Goal: Task Accomplishment & Management: Use online tool/utility

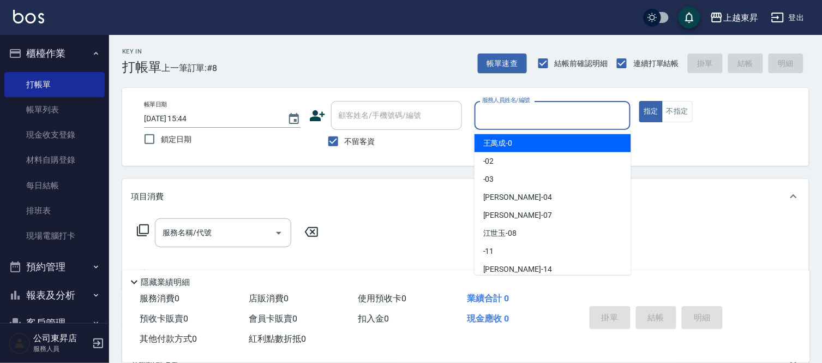
click at [510, 116] on input "服務人員姓名/編號" at bounding box center [553, 115] width 147 height 19
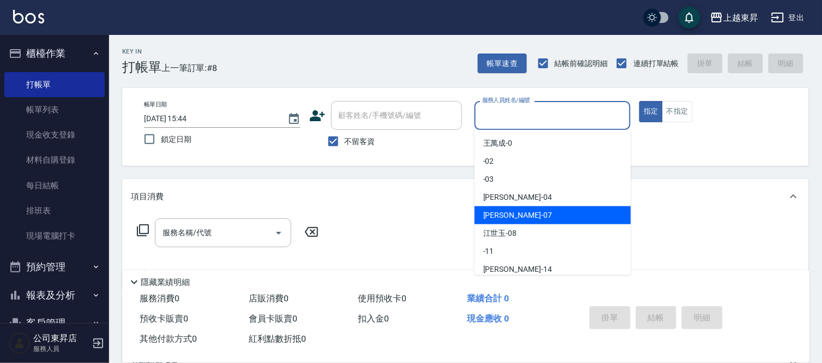
click at [510, 214] on div "[PERSON_NAME] -07" at bounding box center [553, 215] width 157 height 18
type input "榮松-07"
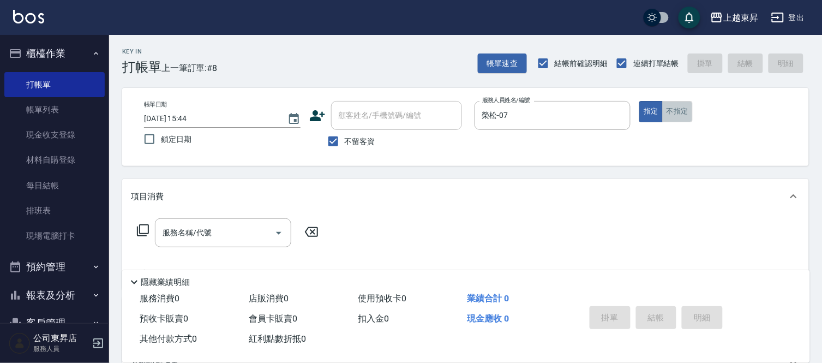
click at [684, 112] on button "不指定" at bounding box center [677, 111] width 31 height 21
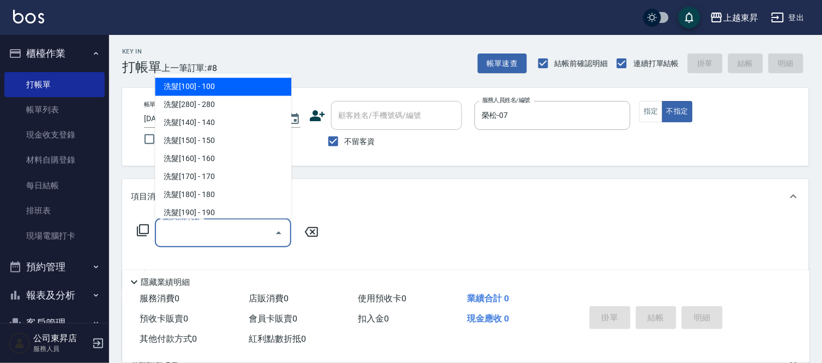
click at [201, 230] on input "服務名稱/代號" at bounding box center [215, 232] width 110 height 19
drag, startPoint x: 222, startPoint y: 83, endPoint x: 406, endPoint y: 199, distance: 217.3
click at [223, 83] on span "洗髮[100] - 100" at bounding box center [223, 87] width 136 height 18
type input "洗髮[100](201)"
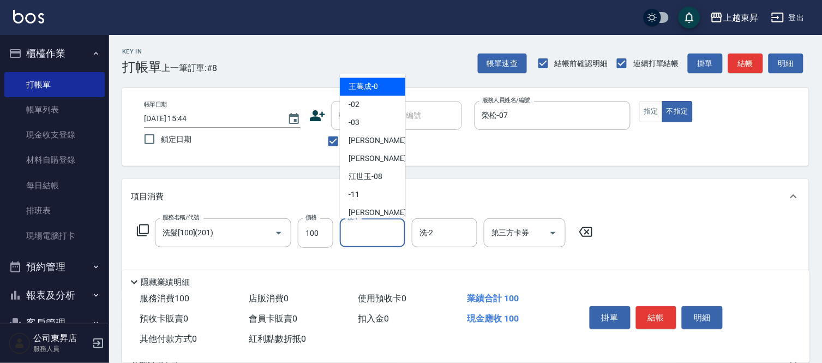
click at [364, 234] on input "洗-1" at bounding box center [373, 232] width 56 height 19
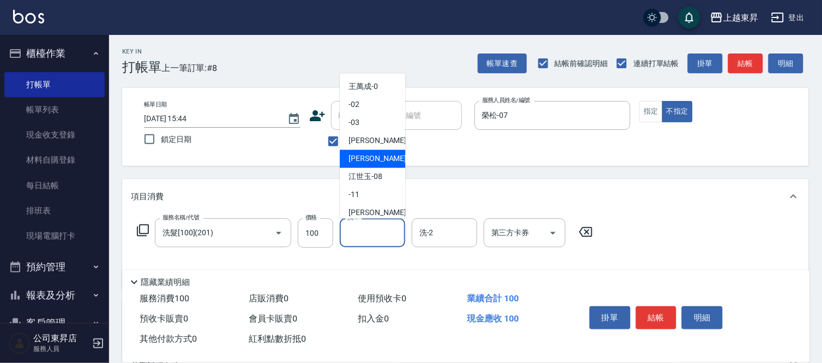
click at [365, 154] on span "[PERSON_NAME] -07" at bounding box center [383, 158] width 69 height 11
type input "榮松-07"
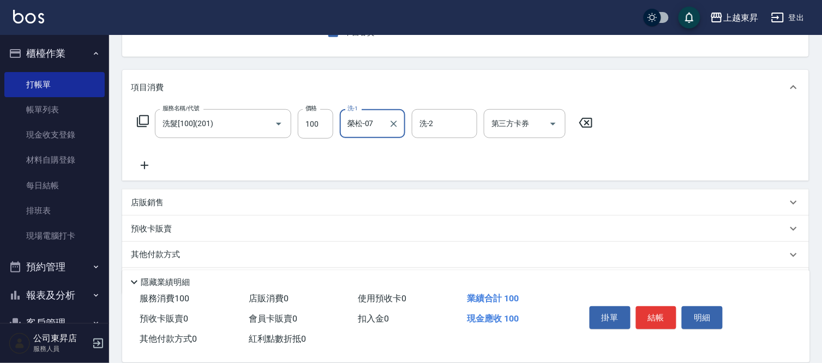
scroll to position [121, 0]
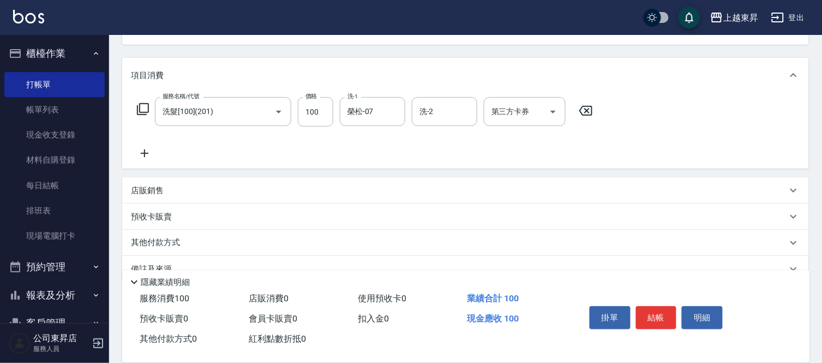
click at [142, 152] on icon at bounding box center [144, 153] width 27 height 13
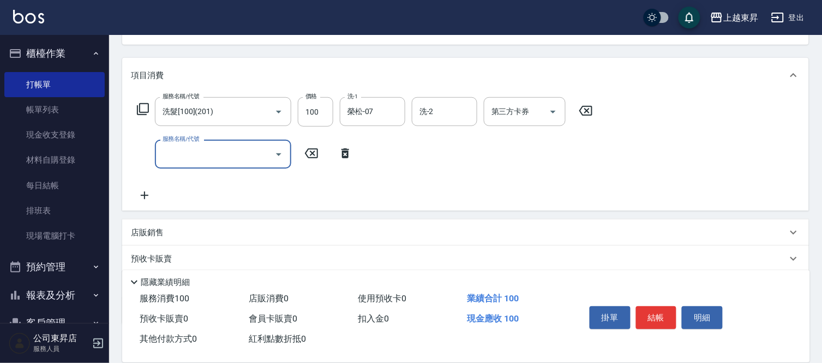
click at [172, 157] on input "服務名稱/代號" at bounding box center [215, 154] width 110 height 19
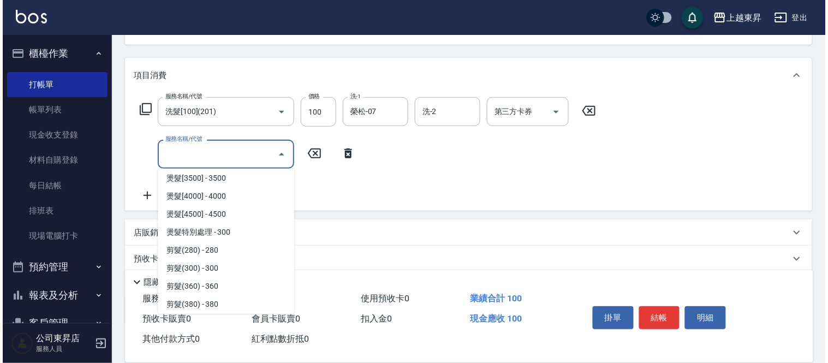
scroll to position [727, 0]
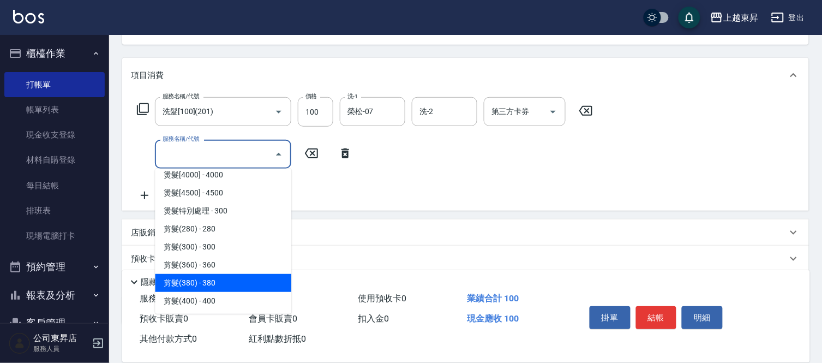
click at [219, 282] on span "剪髮(380) - 380" at bounding box center [223, 283] width 136 height 18
type input "剪髮(380)(404)"
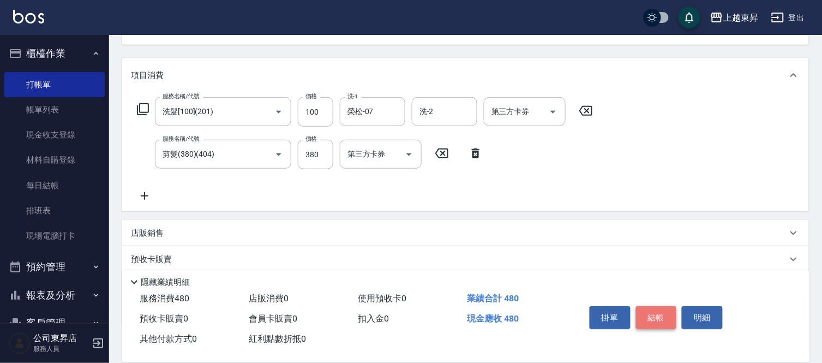
click at [655, 313] on button "結帳" at bounding box center [656, 317] width 41 height 23
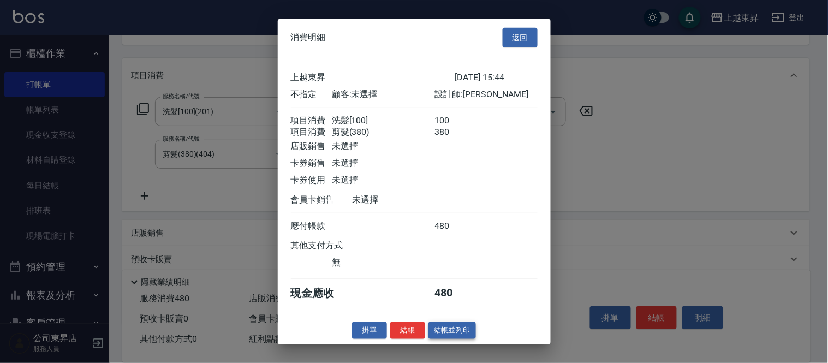
click at [453, 336] on button "結帳並列印" at bounding box center [451, 330] width 47 height 17
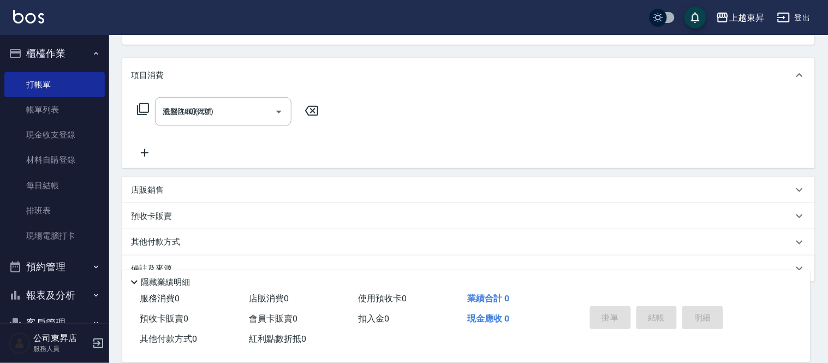
type input "[DATE] 16:51"
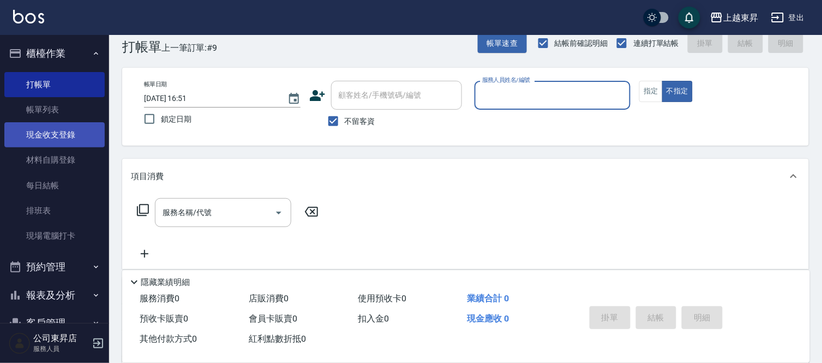
scroll to position [0, 0]
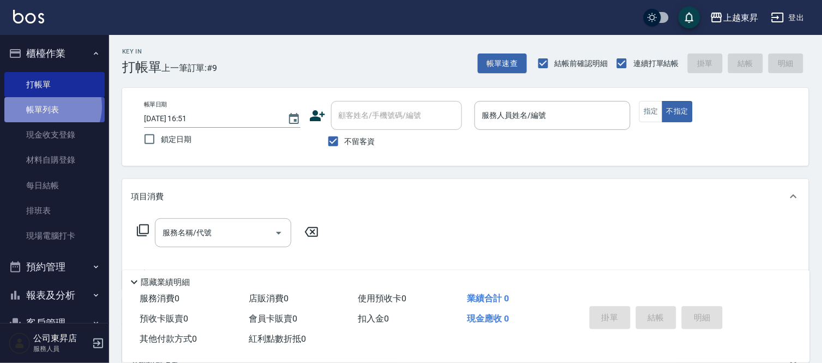
click at [50, 107] on link "帳單列表" at bounding box center [54, 109] width 100 height 25
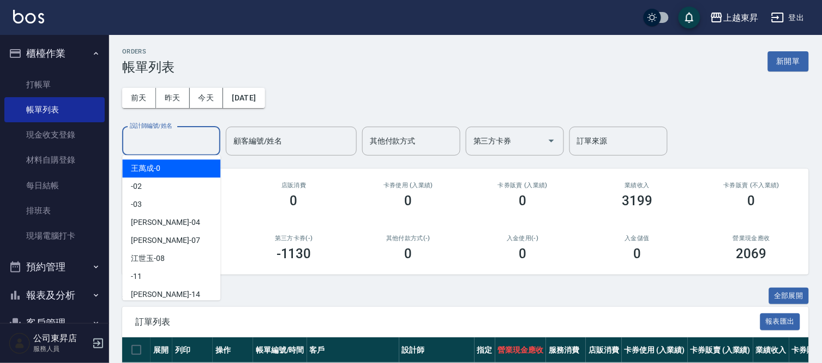
click at [151, 141] on input "設計師編號/姓名" at bounding box center [171, 141] width 88 height 19
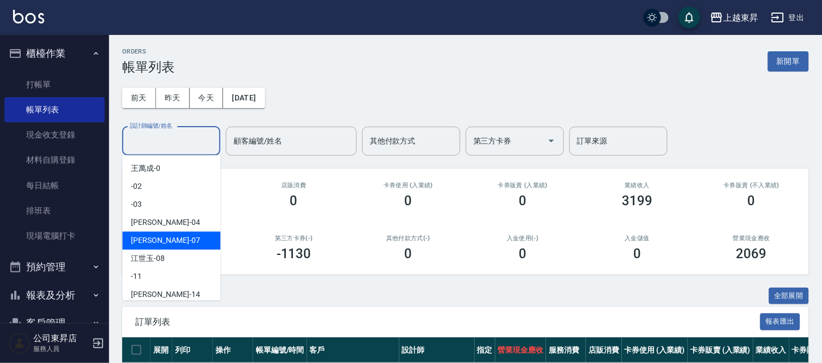
click at [133, 241] on span "[PERSON_NAME] -07" at bounding box center [165, 240] width 69 height 11
type input "榮松-07"
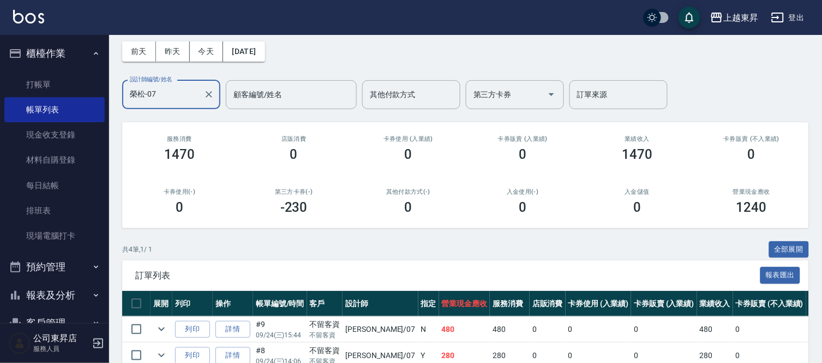
scroll to position [35, 0]
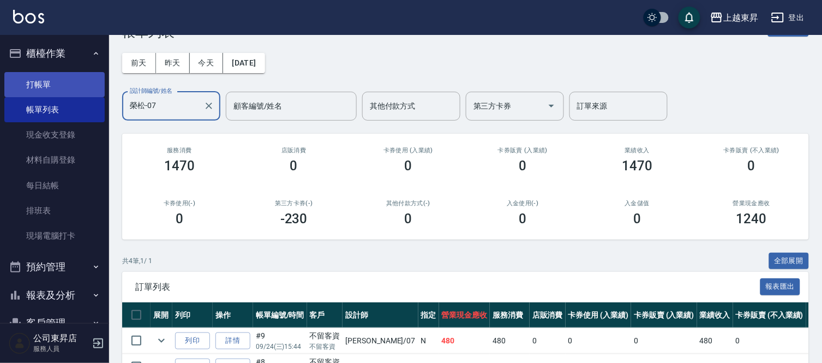
click at [51, 83] on link "打帳單" at bounding box center [54, 84] width 100 height 25
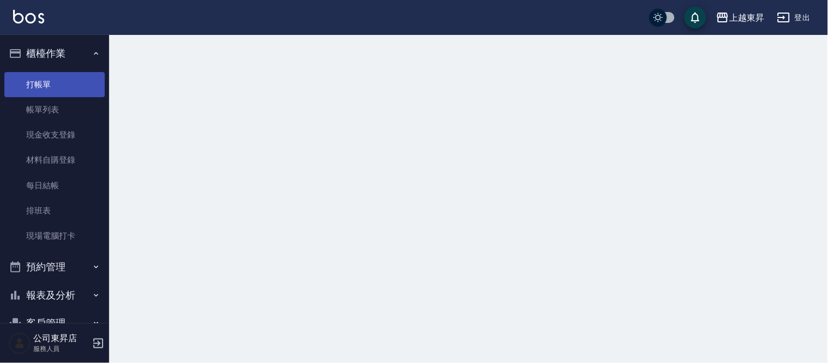
click at [51, 83] on link "打帳單" at bounding box center [54, 84] width 100 height 25
click at [52, 83] on link "打帳單" at bounding box center [54, 84] width 100 height 25
